Goal: Information Seeking & Learning: Learn about a topic

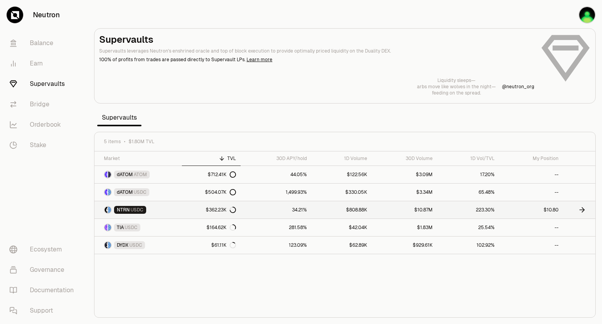
click at [582, 210] on icon at bounding box center [583, 209] width 2 height 5
click at [157, 248] on link "DYDX USDC" at bounding box center [137, 244] width 87 height 17
click at [175, 177] on link "dATOM ATOM" at bounding box center [137, 174] width 87 height 17
